Goal: Navigation & Orientation: Find specific page/section

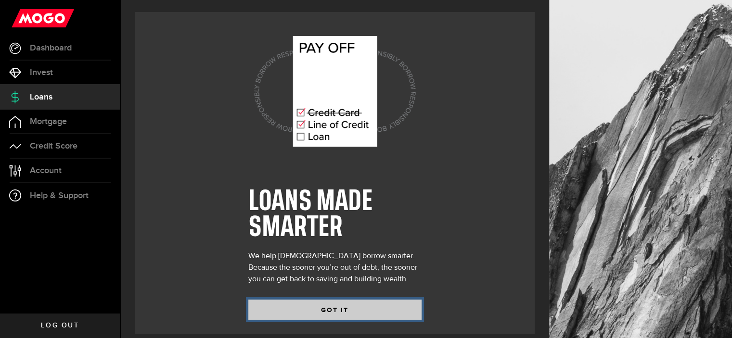
click at [363, 310] on button "GOT IT" at bounding box center [334, 310] width 173 height 20
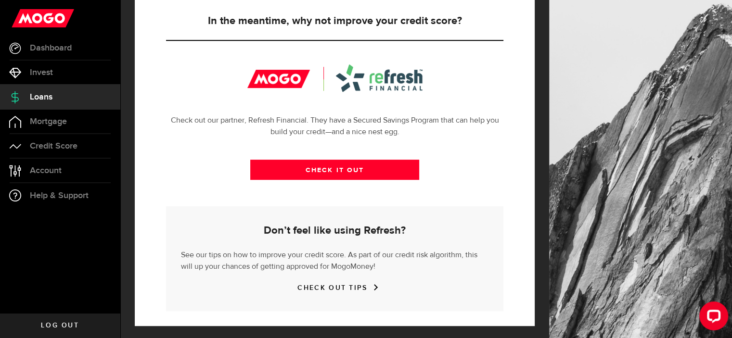
scroll to position [356, 0]
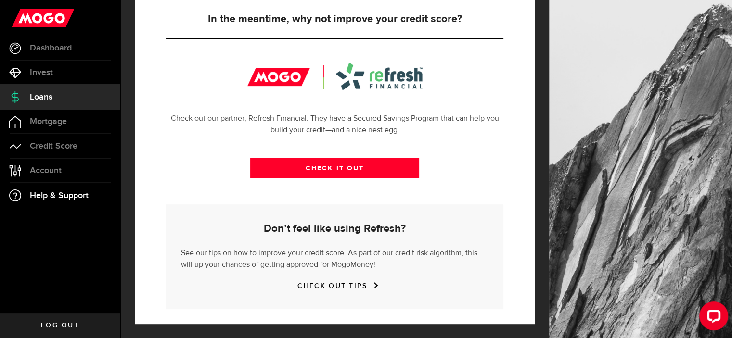
click at [88, 188] on link "Help & Support" at bounding box center [60, 195] width 120 height 25
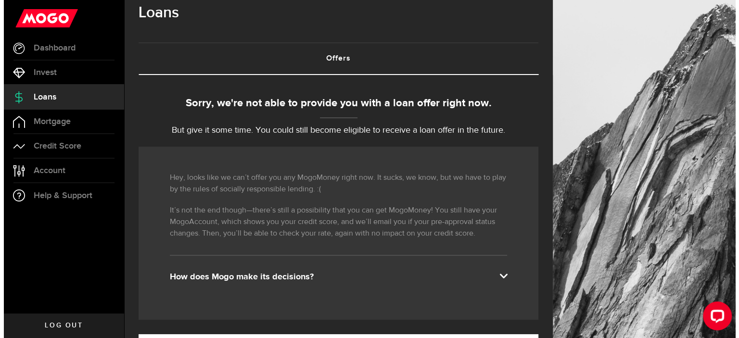
scroll to position [0, 0]
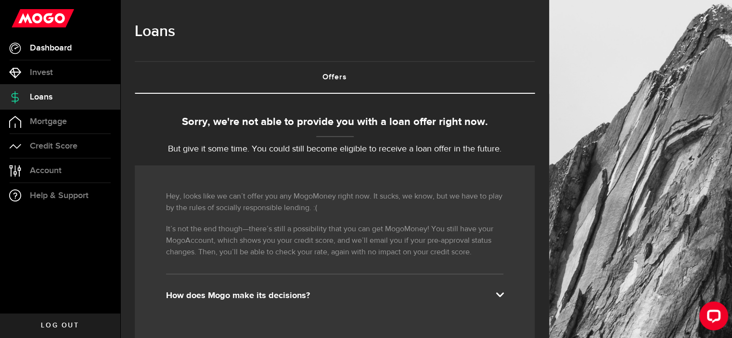
click at [82, 51] on link "Dashboard" at bounding box center [60, 48] width 120 height 24
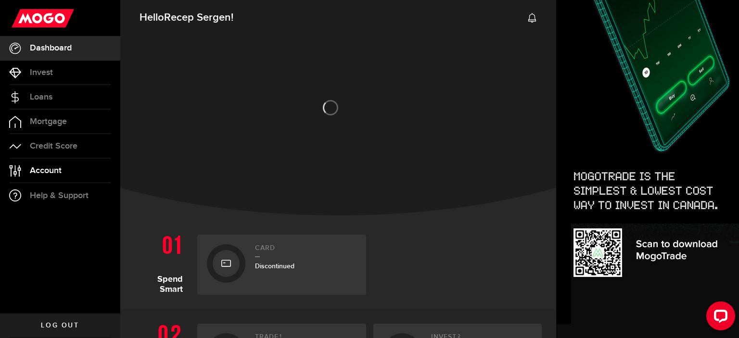
click at [64, 170] on link "Account Compte" at bounding box center [60, 171] width 120 height 24
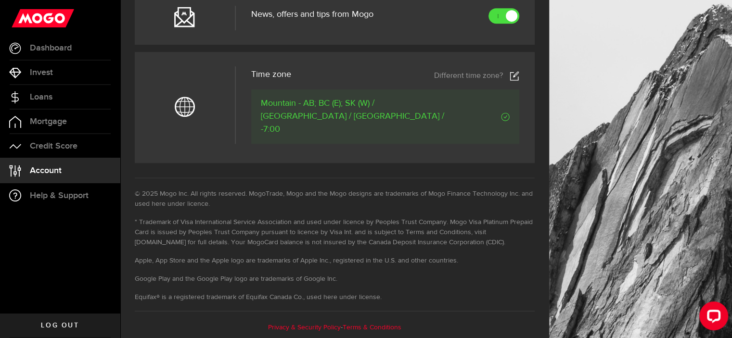
scroll to position [489, 0]
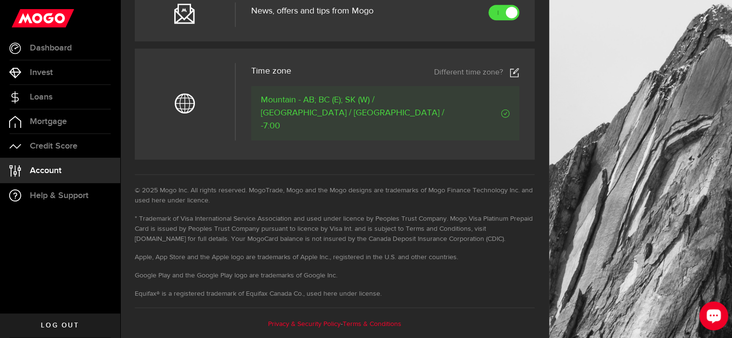
click at [716, 307] on div "Open LiveChat chat widget" at bounding box center [713, 315] width 16 height 16
